Goal: Communication & Community: Share content

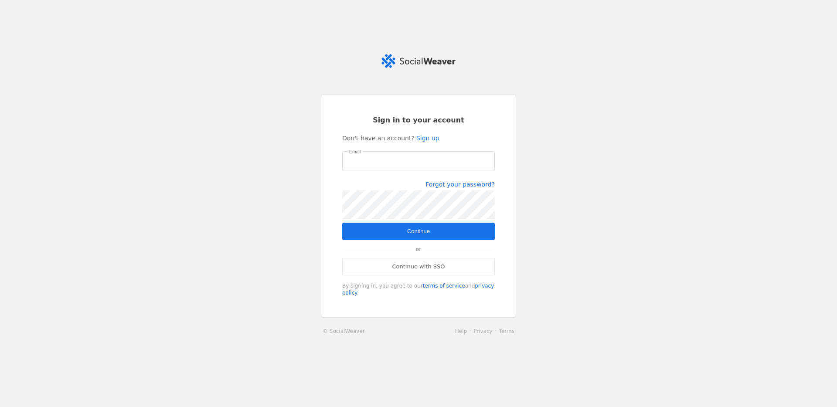
type input "[PERSON_NAME][EMAIL_ADDRESS][PERSON_NAME][DOMAIN_NAME]"
click at [425, 230] on span "Continue" at bounding box center [418, 231] width 23 height 9
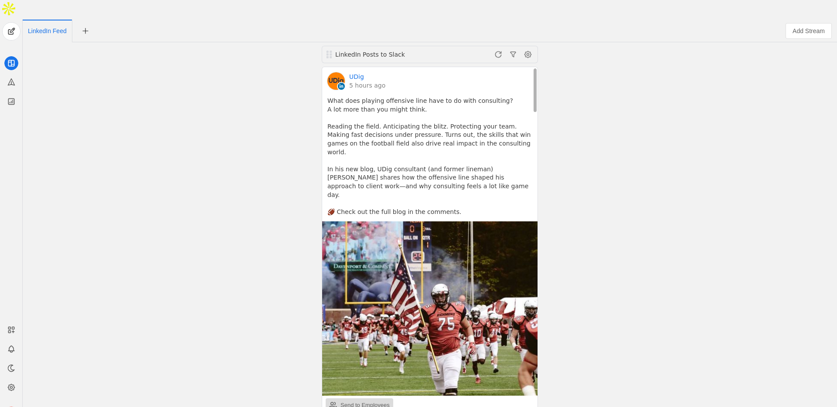
click at [379, 401] on div "Send to Employees" at bounding box center [365, 405] width 49 height 9
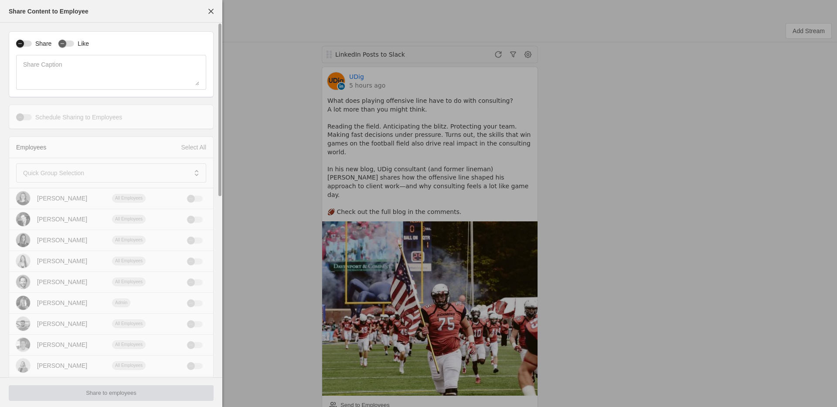
drag, startPoint x: 29, startPoint y: 41, endPoint x: 41, endPoint y: 42, distance: 12.2
click at [29, 41] on div "button" at bounding box center [24, 44] width 16 height 6
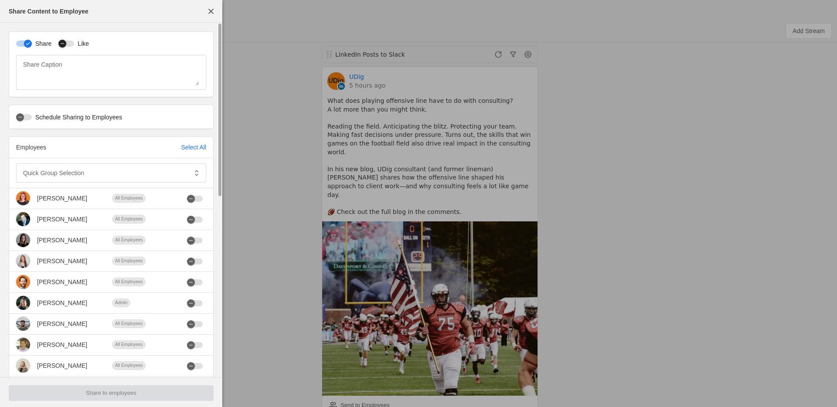
click at [68, 42] on div "button" at bounding box center [62, 44] width 12 height 12
click at [58, 174] on mat-label "Quick Group Selection" at bounding box center [53, 173] width 61 height 10
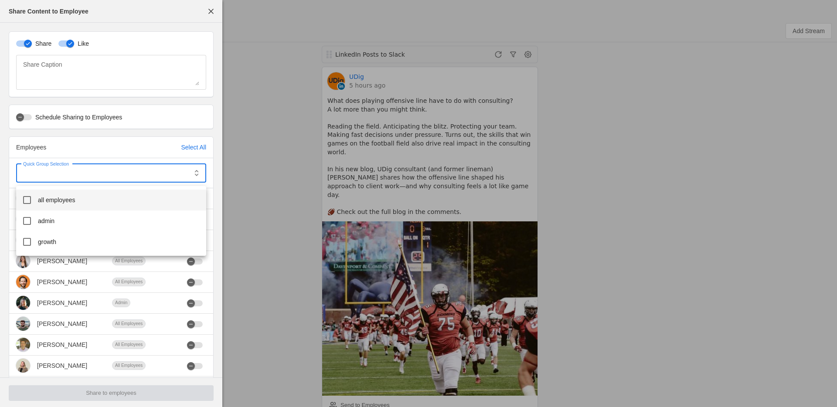
click at [67, 197] on span "all employees" at bounding box center [57, 200] width 38 height 9
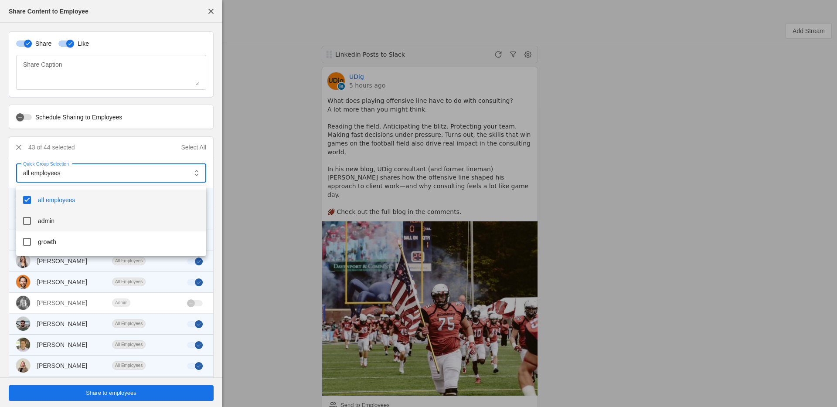
click at [47, 216] on mat-option "admin" at bounding box center [111, 221] width 190 height 21
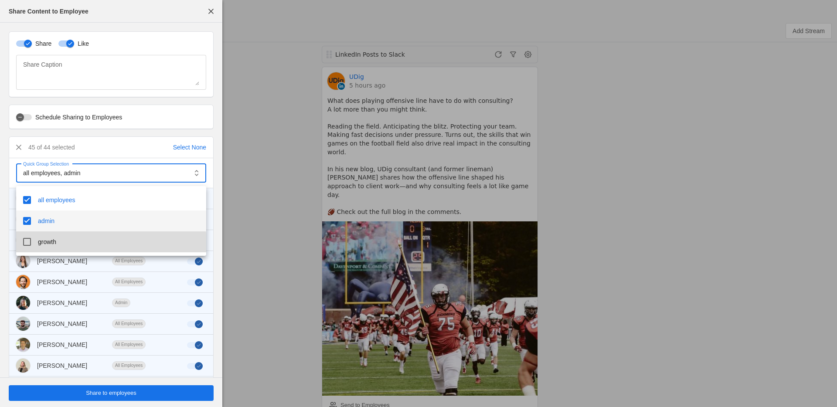
click at [54, 245] on span "growth" at bounding box center [47, 242] width 18 height 9
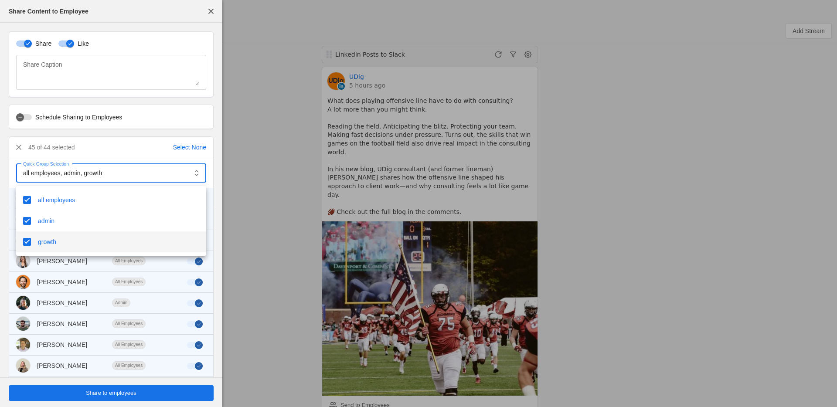
click at [163, 389] on div at bounding box center [418, 203] width 837 height 407
click at [160, 396] on span "undefined" at bounding box center [111, 394] width 205 height 16
